Goal: Task Accomplishment & Management: Use online tool/utility

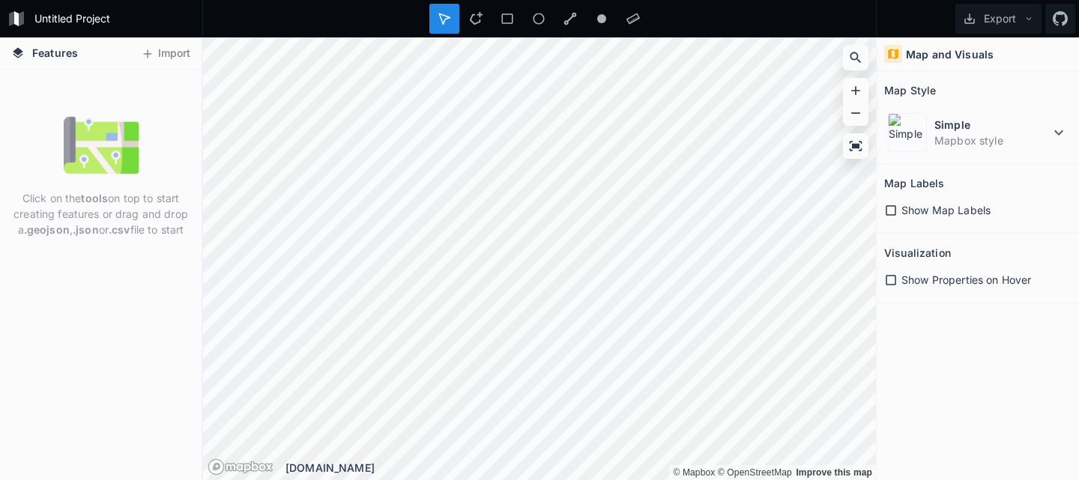
click at [73, 179] on img at bounding box center [101, 145] width 75 height 75
click at [175, 52] on button "Import" at bounding box center [165, 54] width 64 height 24
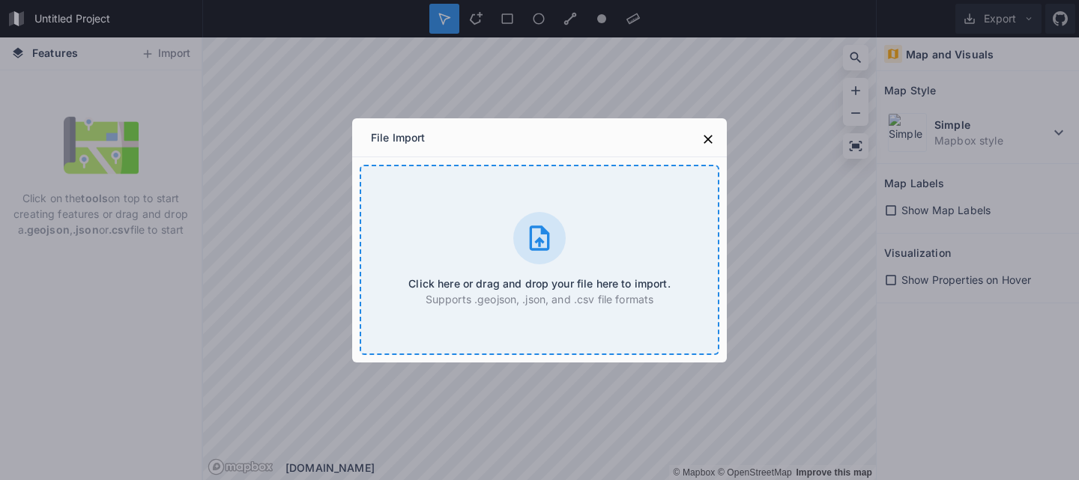
click at [454, 234] on div "Click here or drag and drop your file here to import. Supports .geojson, .json,…" at bounding box center [540, 260] width 360 height 190
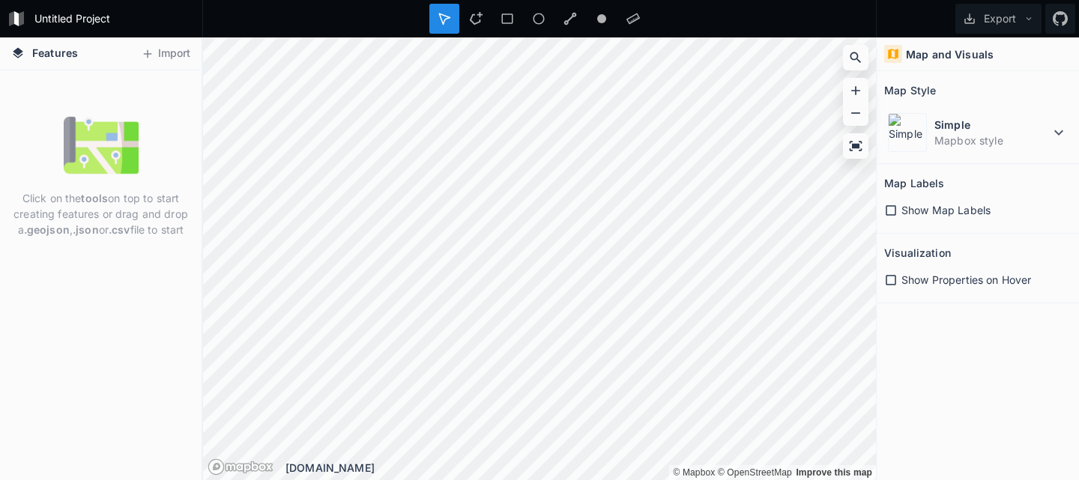
click at [142, 219] on p "Click on the tools on top to start creating features or drag and drop a .geojso…" at bounding box center [100, 213] width 179 height 47
click at [161, 52] on button "Import" at bounding box center [165, 54] width 64 height 24
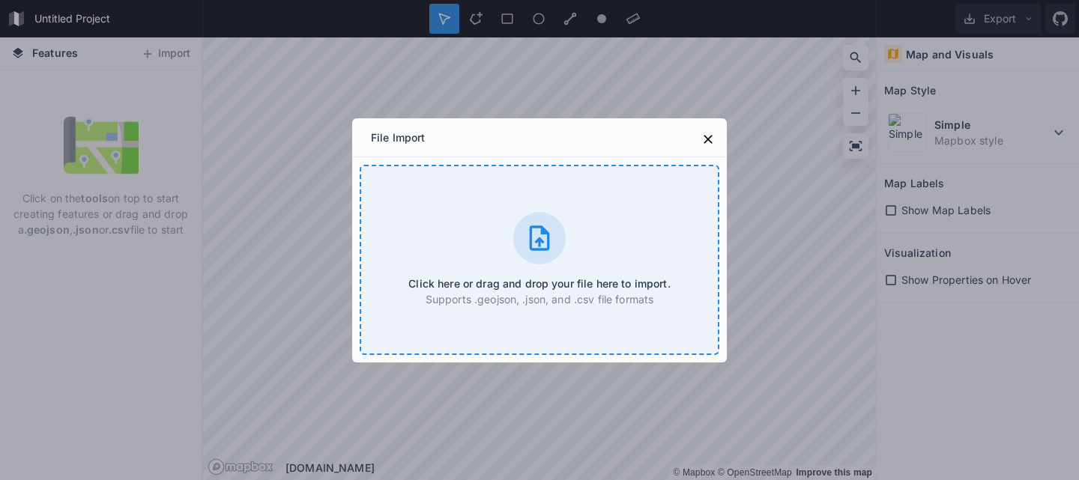
click at [550, 297] on p "Supports .geojson, .json, and .csv file formats" at bounding box center [538, 299] width 261 height 16
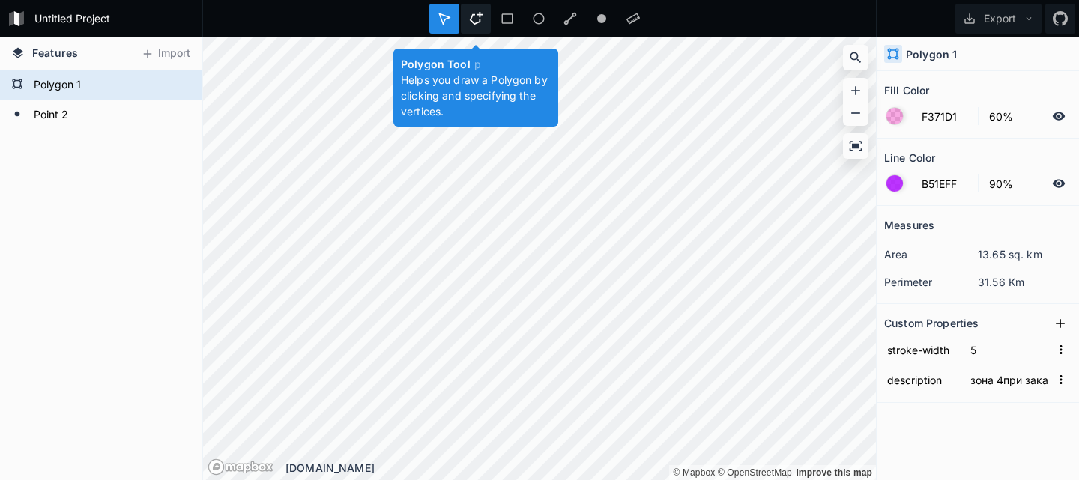
click at [479, 29] on div at bounding box center [476, 19] width 30 height 30
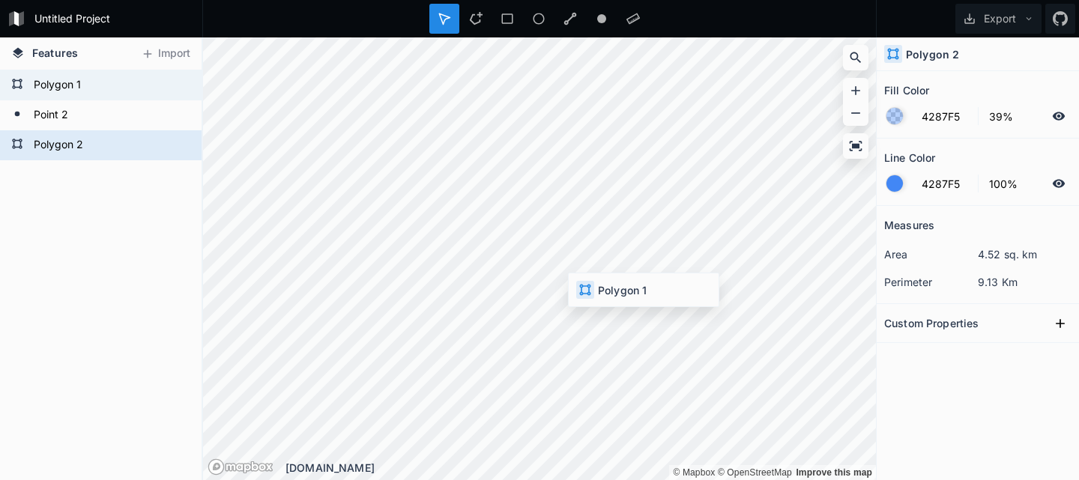
type input "F371D1"
type input "60%"
type input "B51EFF"
type input "90%"
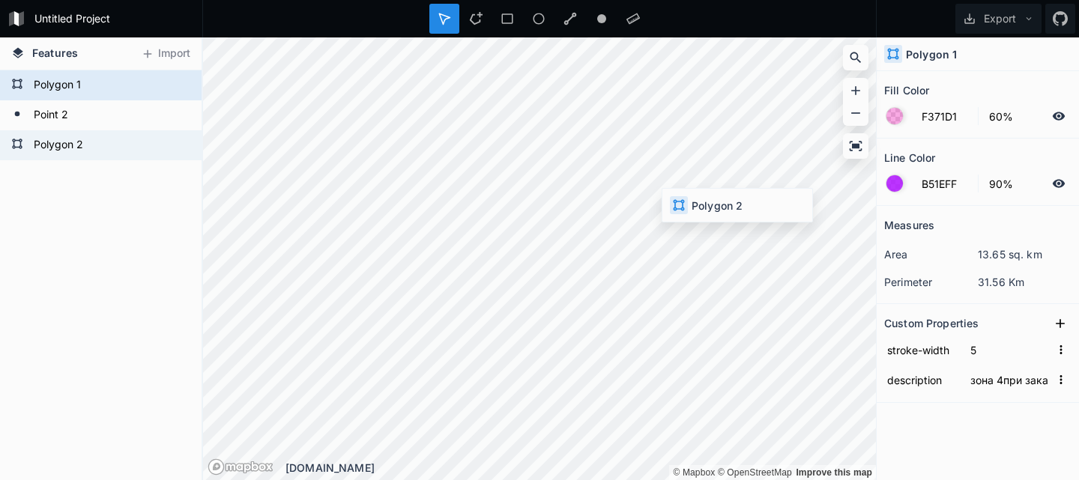
type input "4287F5"
type input "39%"
type input "4287F5"
type input "100%"
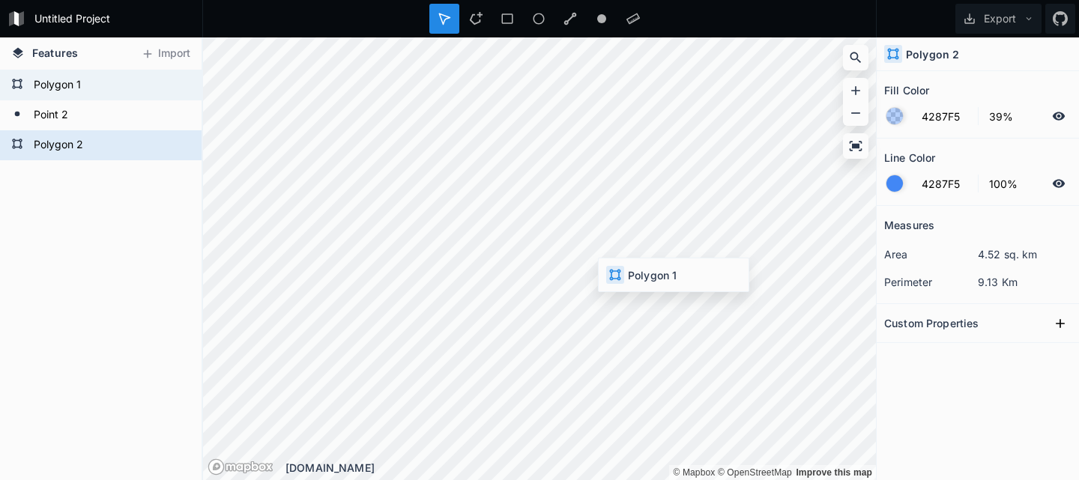
type input "F371D1"
type input "60%"
type input "B51EFF"
type input "90%"
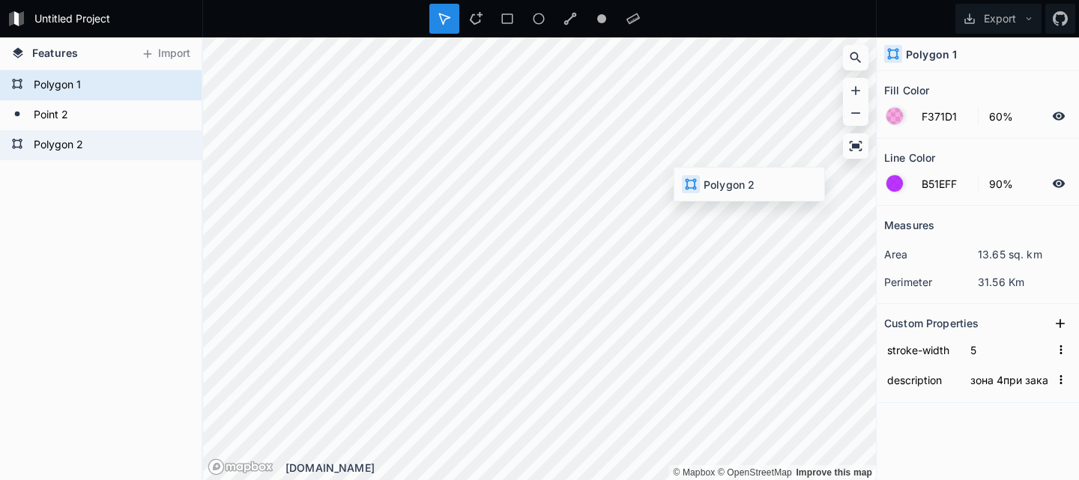
type input "4287F5"
type input "39%"
type input "4287F5"
type input "100%"
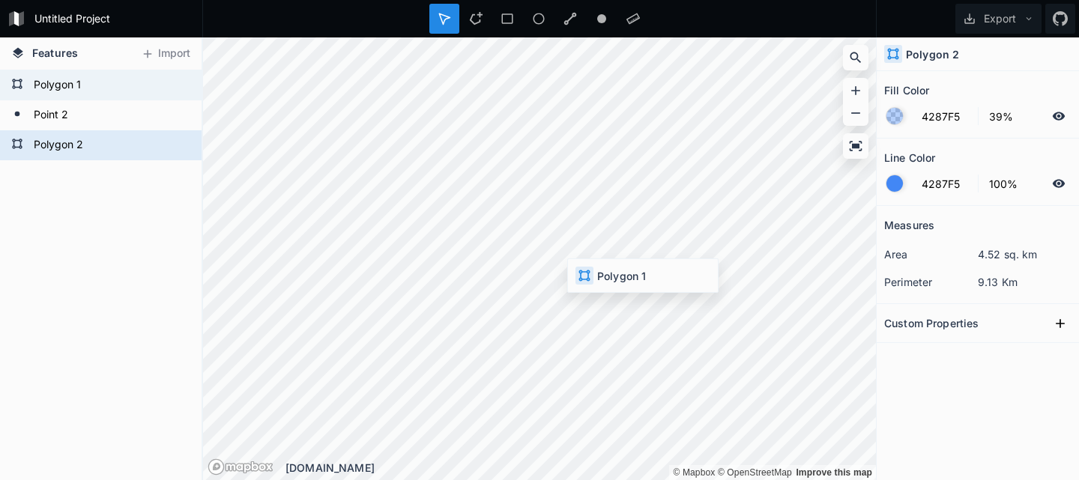
type input "F371D1"
type input "60%"
type input "B51EFF"
type input "90%"
